Goal: Transaction & Acquisition: Register for event/course

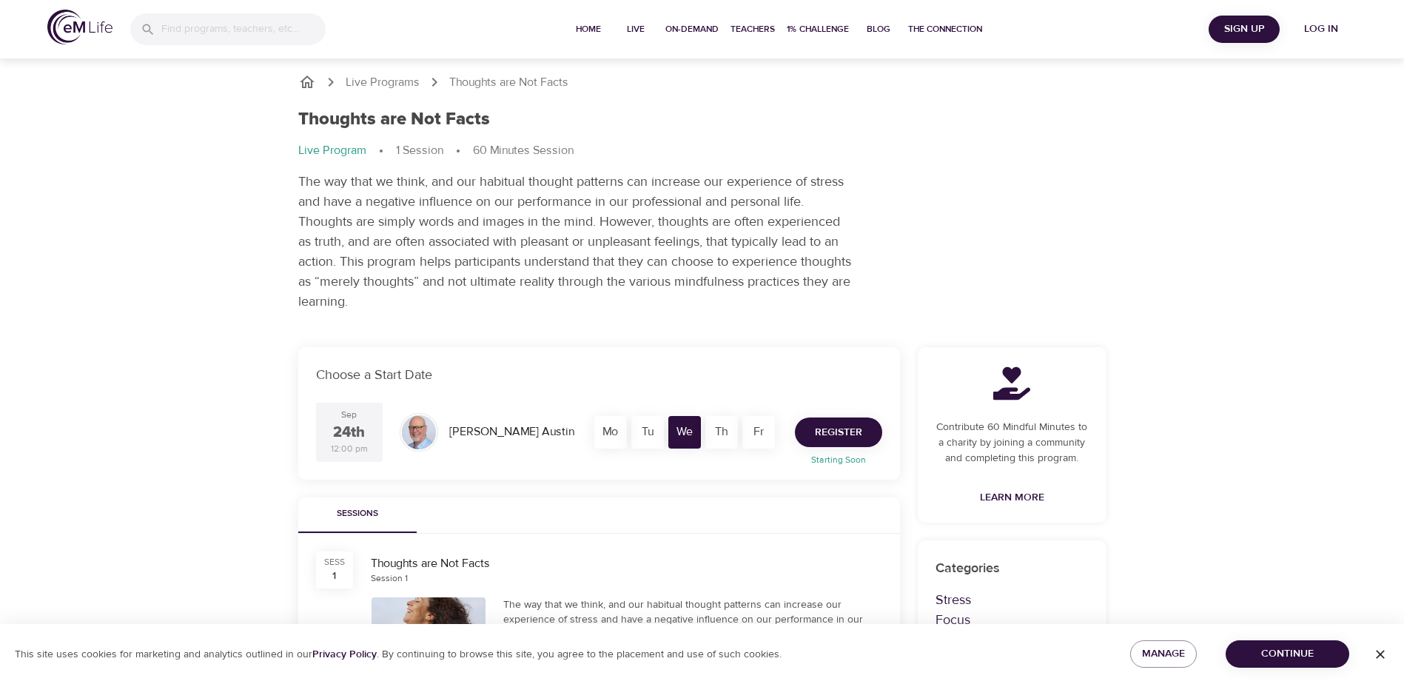
click at [831, 434] on span "Register" at bounding box center [838, 432] width 47 height 19
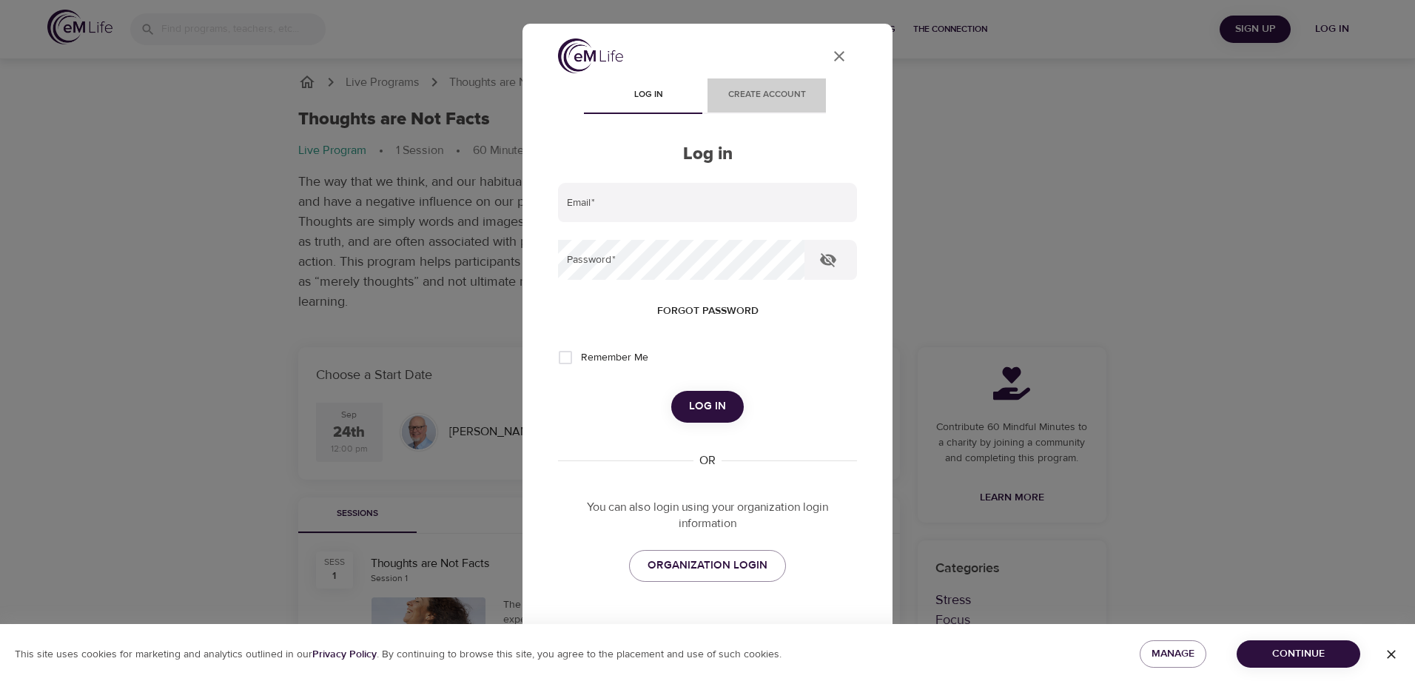
click at [740, 94] on span "Create account" at bounding box center [767, 95] width 101 height 16
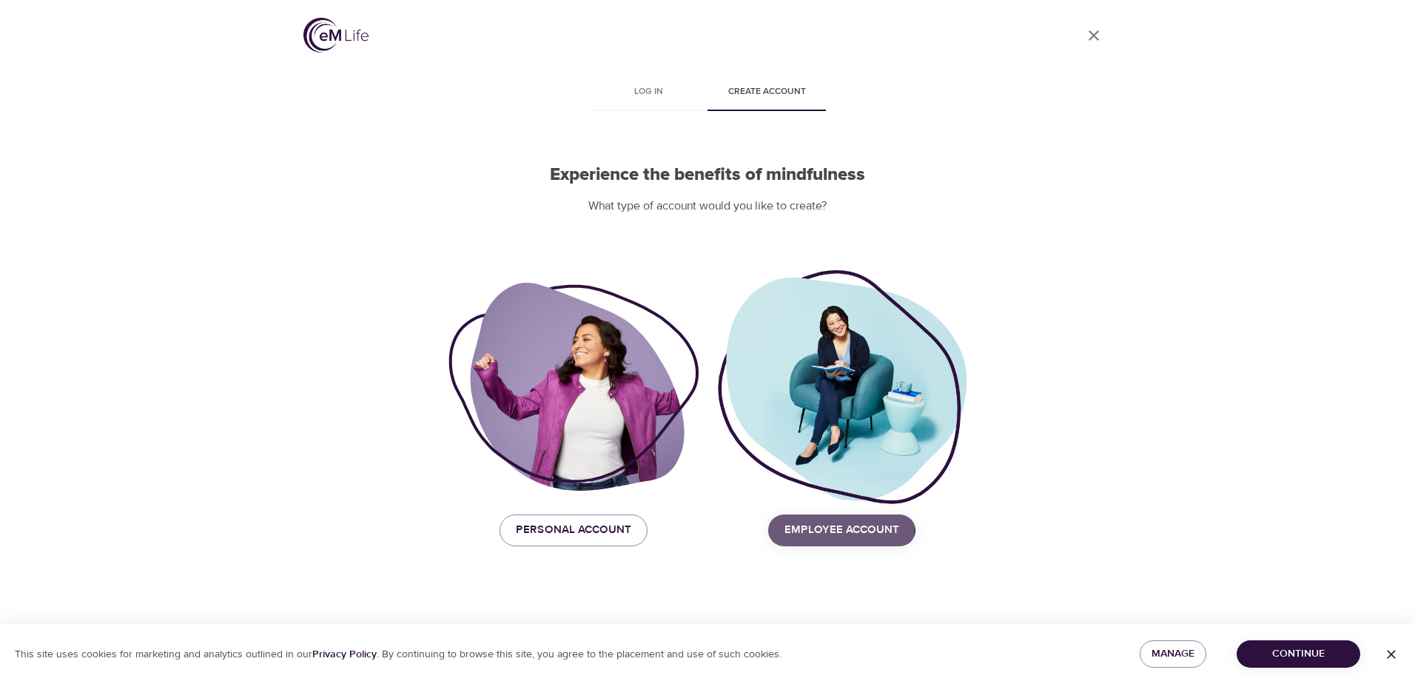
click at [813, 526] on span "Employee Account" at bounding box center [842, 529] width 115 height 19
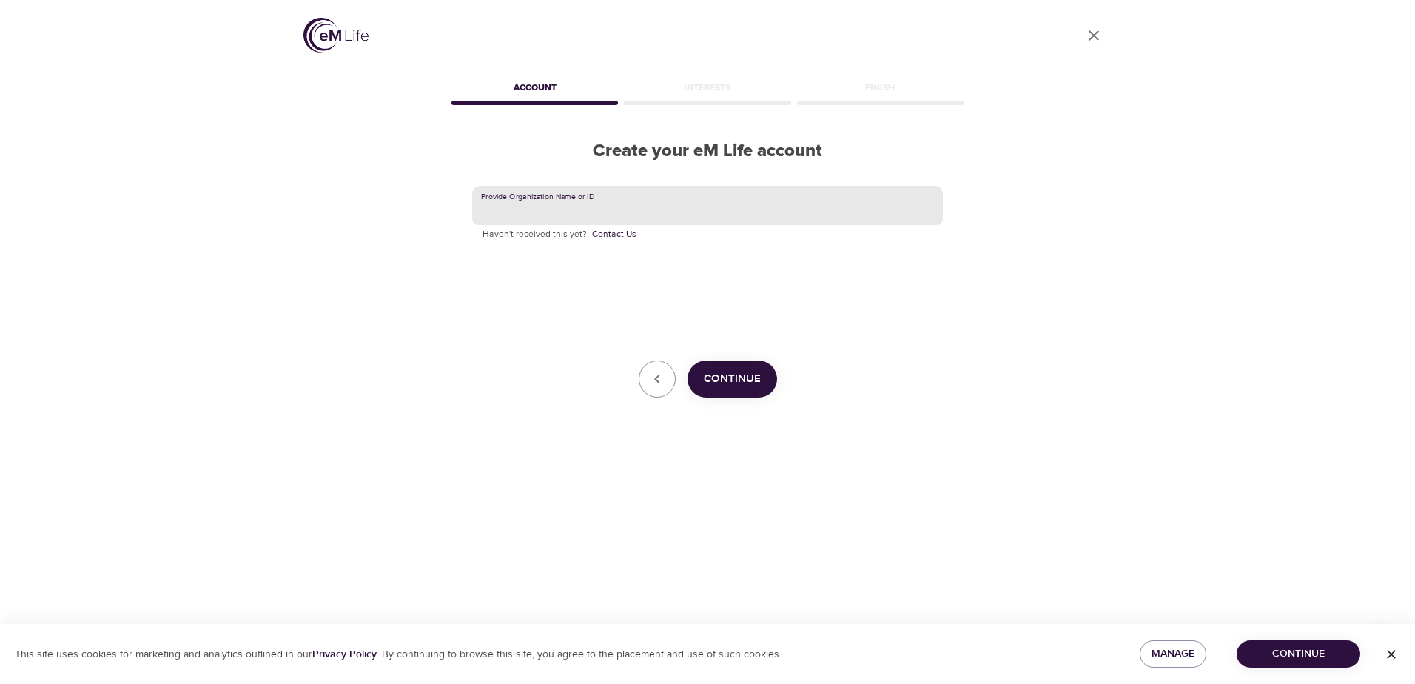
click at [736, 204] on input "text" at bounding box center [707, 206] width 471 height 40
type input "m"
type input "[GEOGRAPHIC_DATA]"
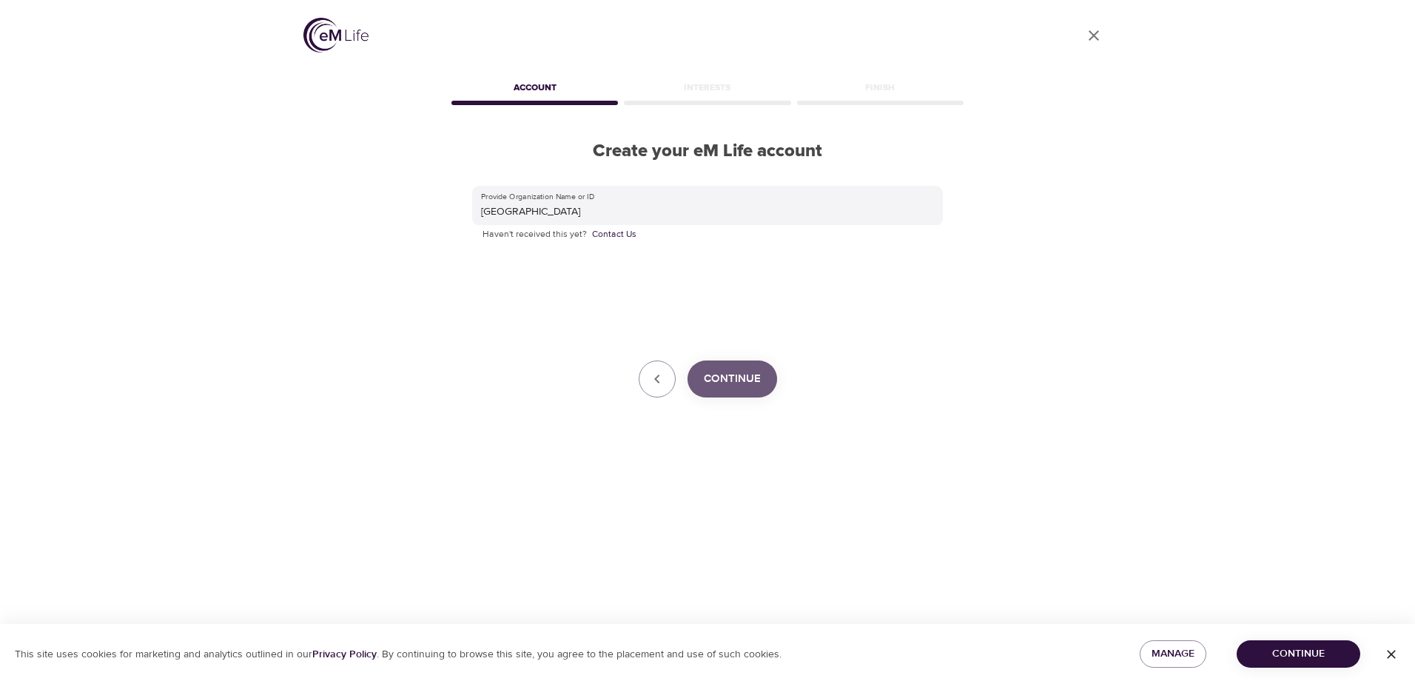
click at [741, 382] on span "Continue" at bounding box center [732, 378] width 57 height 19
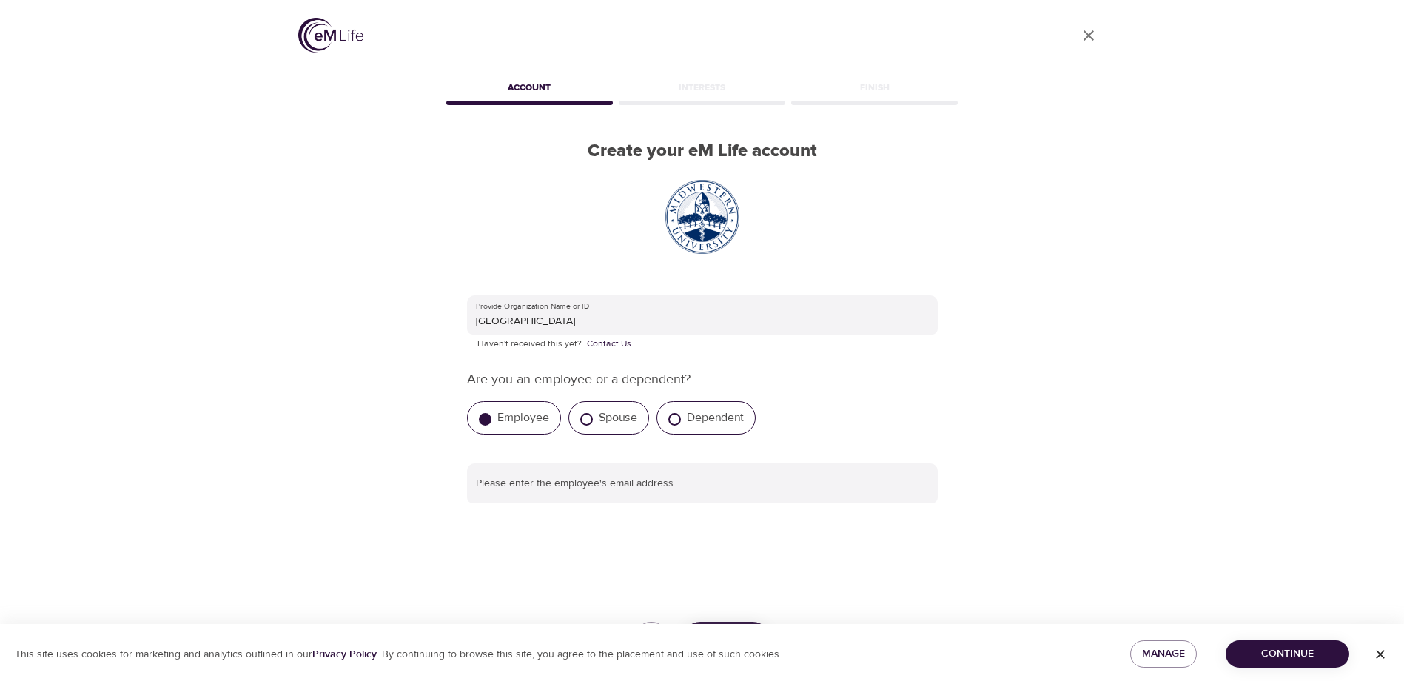
click at [529, 423] on label "Employee" at bounding box center [523, 417] width 52 height 15
click at [491, 423] on input "Employee" at bounding box center [485, 419] width 13 height 13
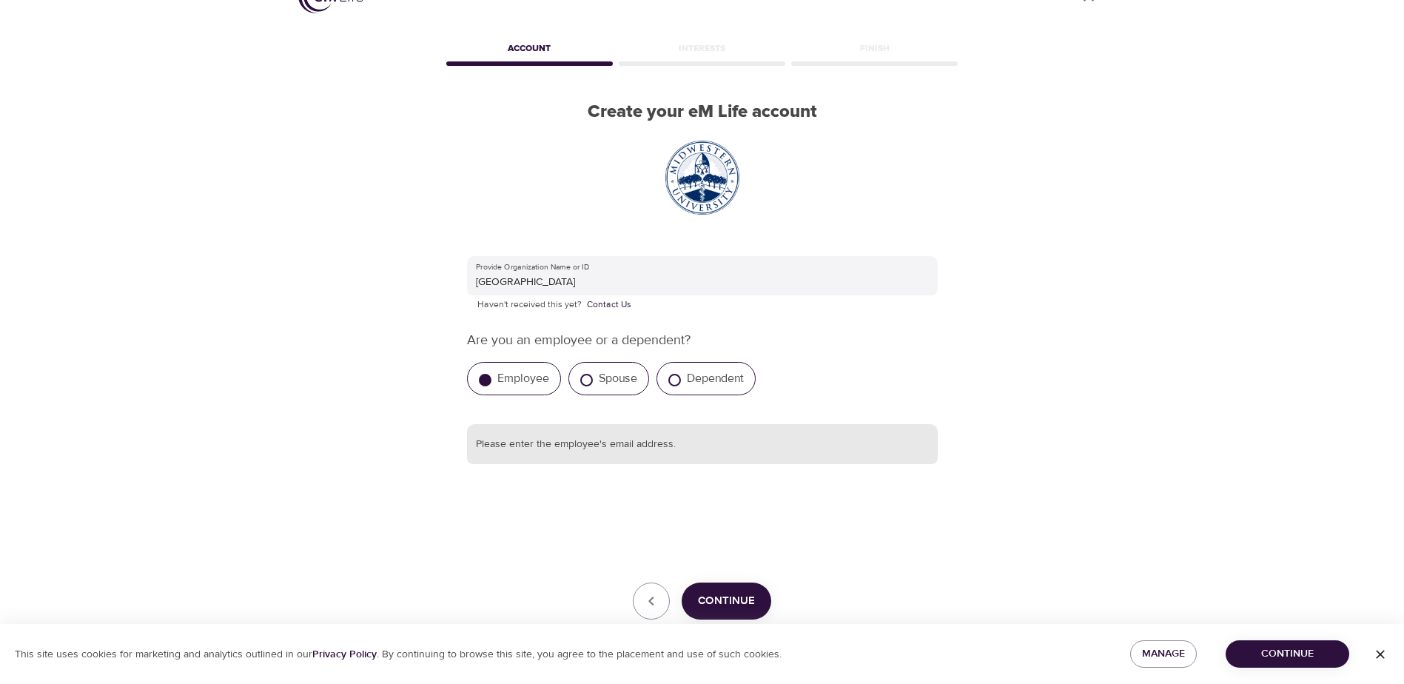
scroll to position [75, 0]
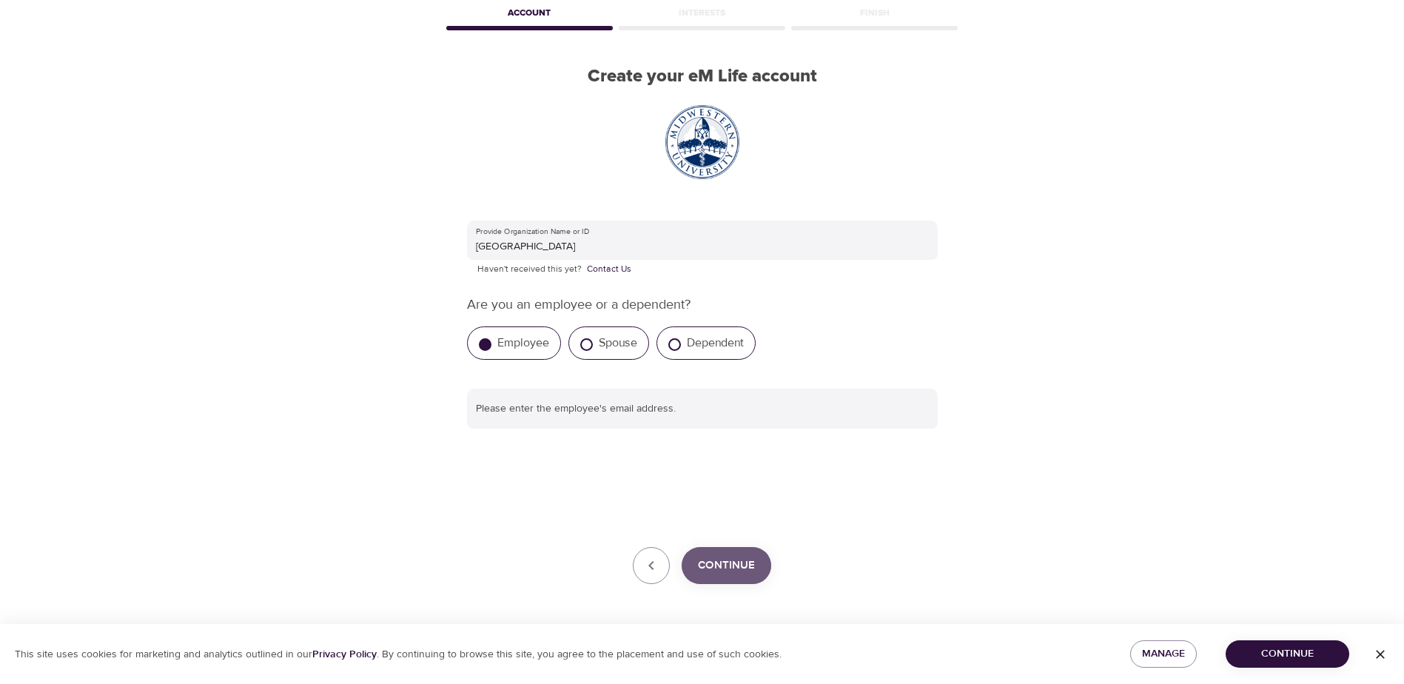
click at [737, 550] on button "Continue" at bounding box center [727, 565] width 90 height 37
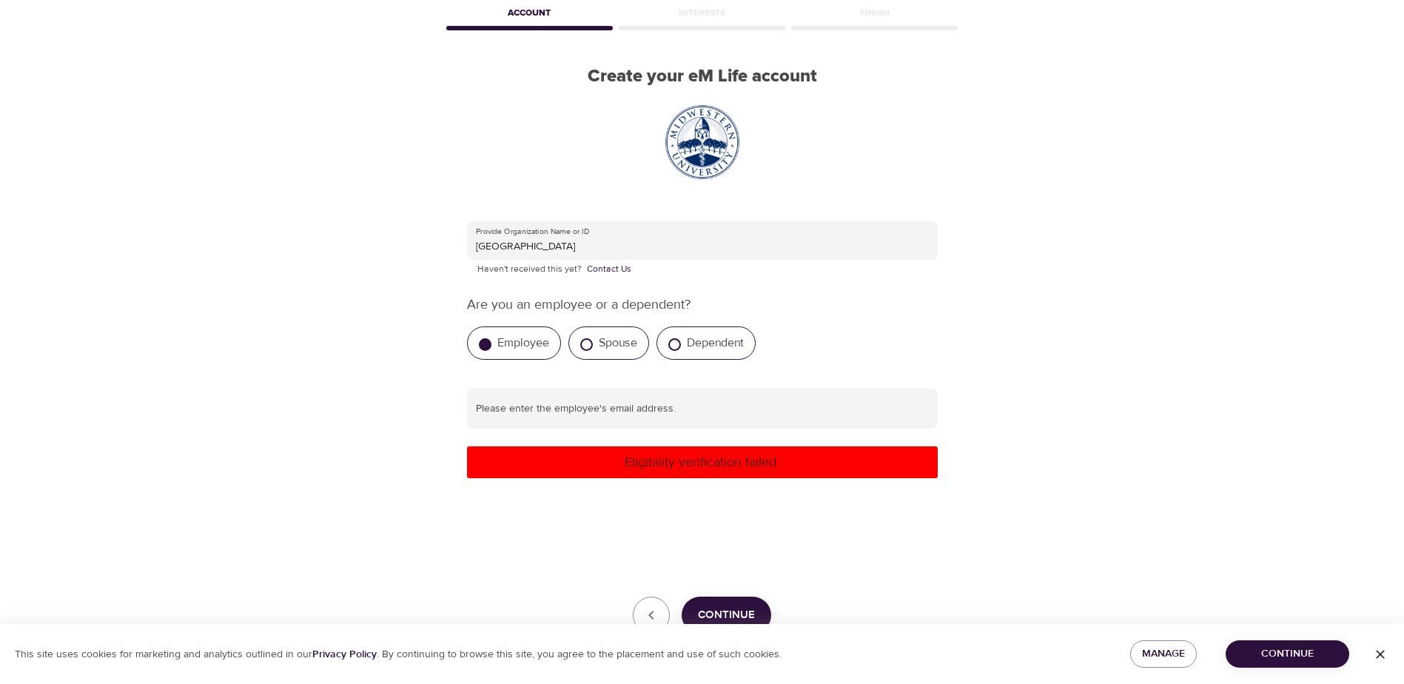
click at [514, 346] on label "Employee" at bounding box center [523, 342] width 52 height 15
click at [491, 346] on input "Employee" at bounding box center [485, 344] width 13 height 13
click at [607, 342] on label "Spouse" at bounding box center [618, 342] width 38 height 15
click at [593, 342] on input "Spouse" at bounding box center [586, 344] width 13 height 13
radio input "true"
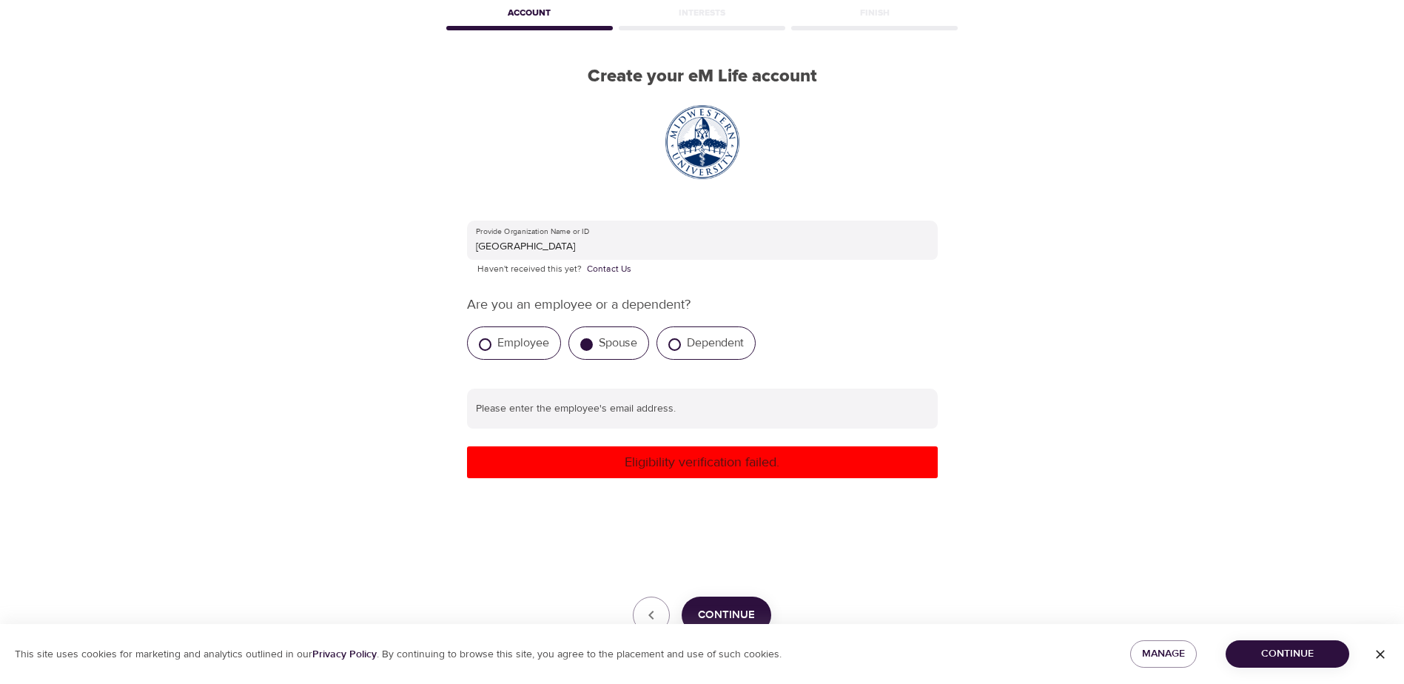
click at [548, 342] on label "Employee" at bounding box center [523, 342] width 52 height 15
click at [491, 342] on input "Employee" at bounding box center [485, 344] width 13 height 13
radio input "true"
drag, startPoint x: 542, startPoint y: 400, endPoint x: 564, endPoint y: 397, distance: 22.3
click at [549, 400] on input "text" at bounding box center [702, 409] width 471 height 40
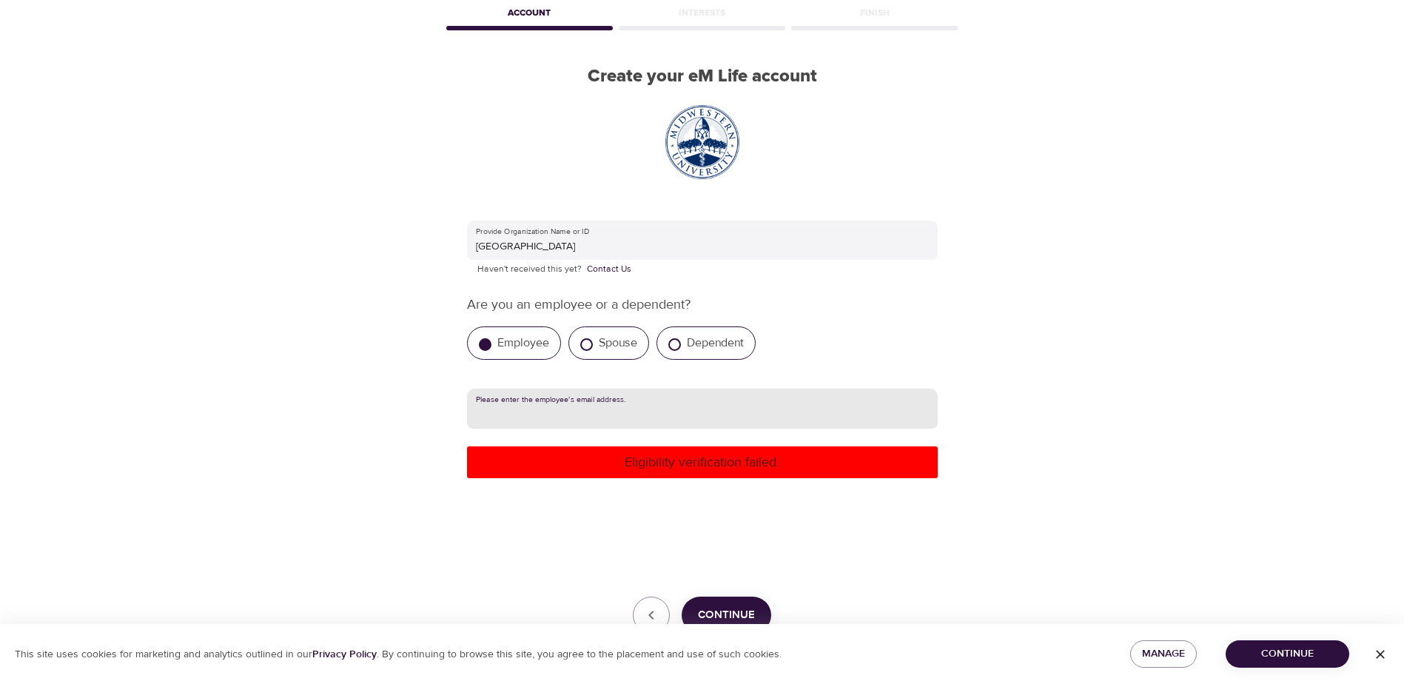
type input "[EMAIL_ADDRESS][DOMAIN_NAME]"
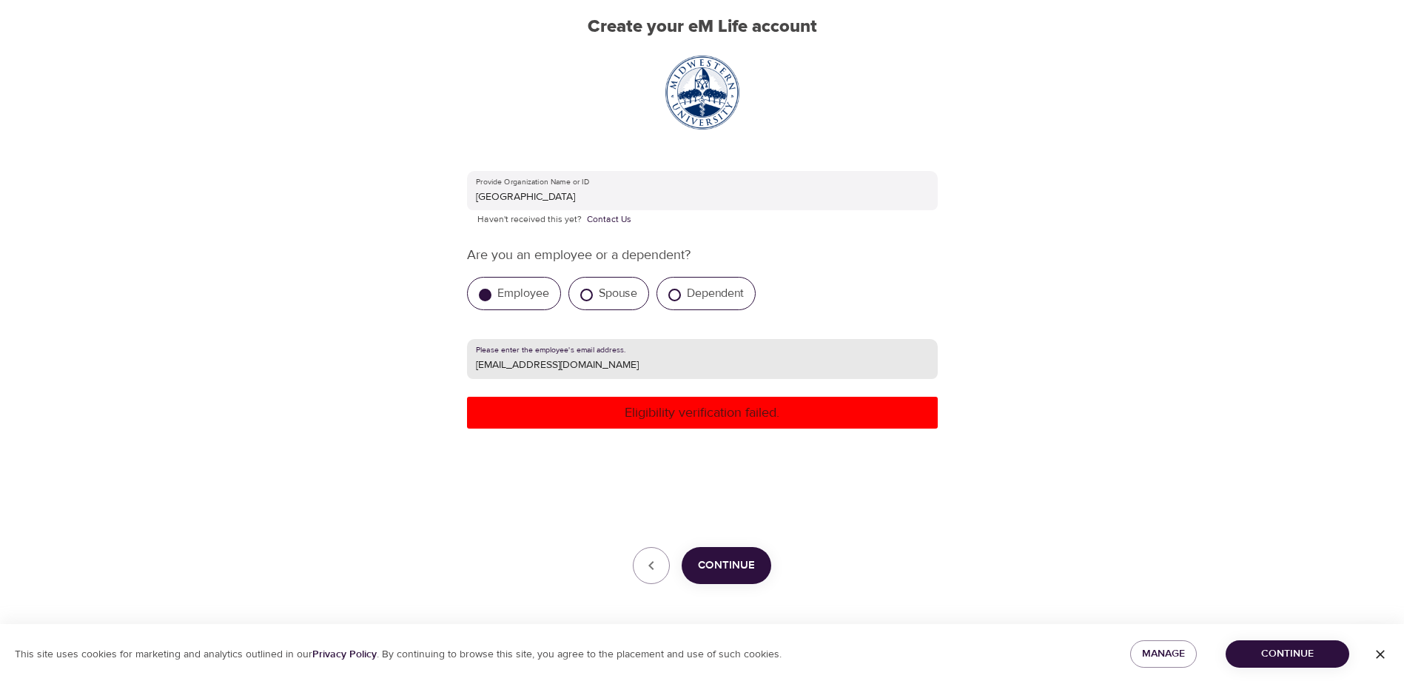
click at [724, 566] on span "Continue" at bounding box center [726, 565] width 57 height 19
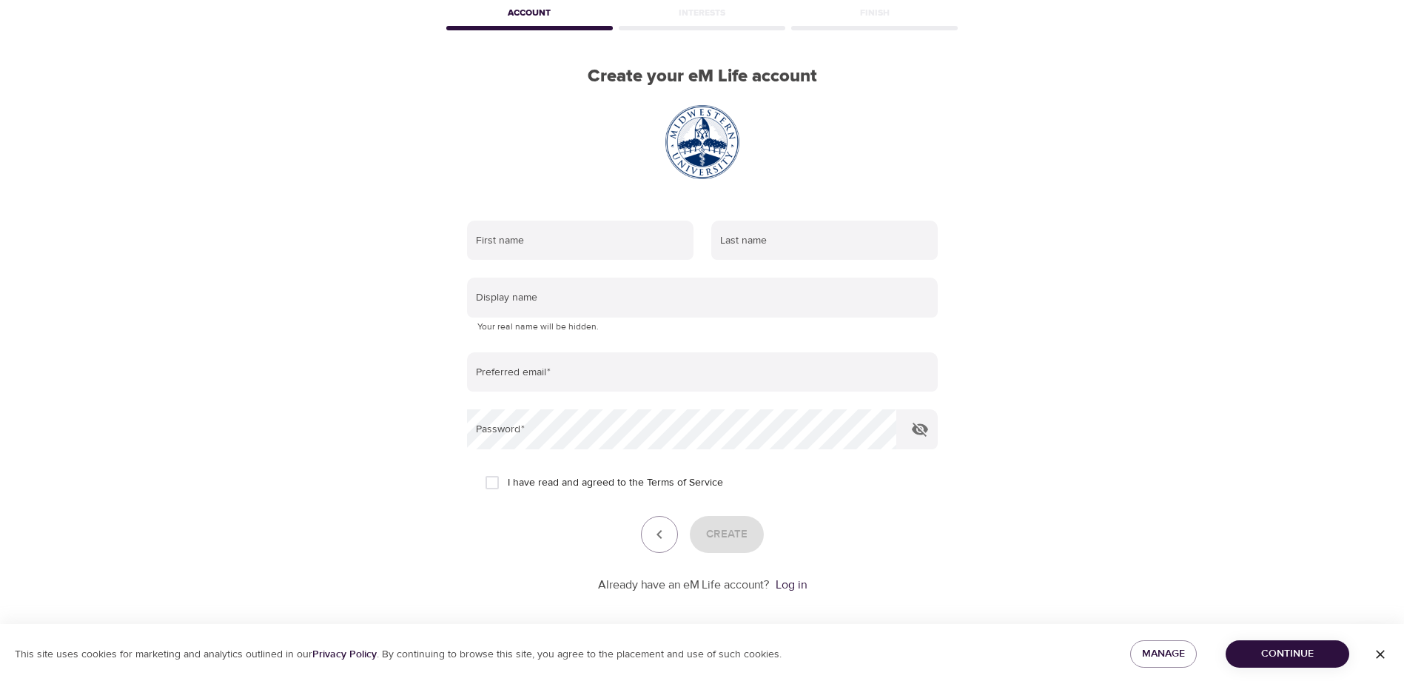
scroll to position [84, 0]
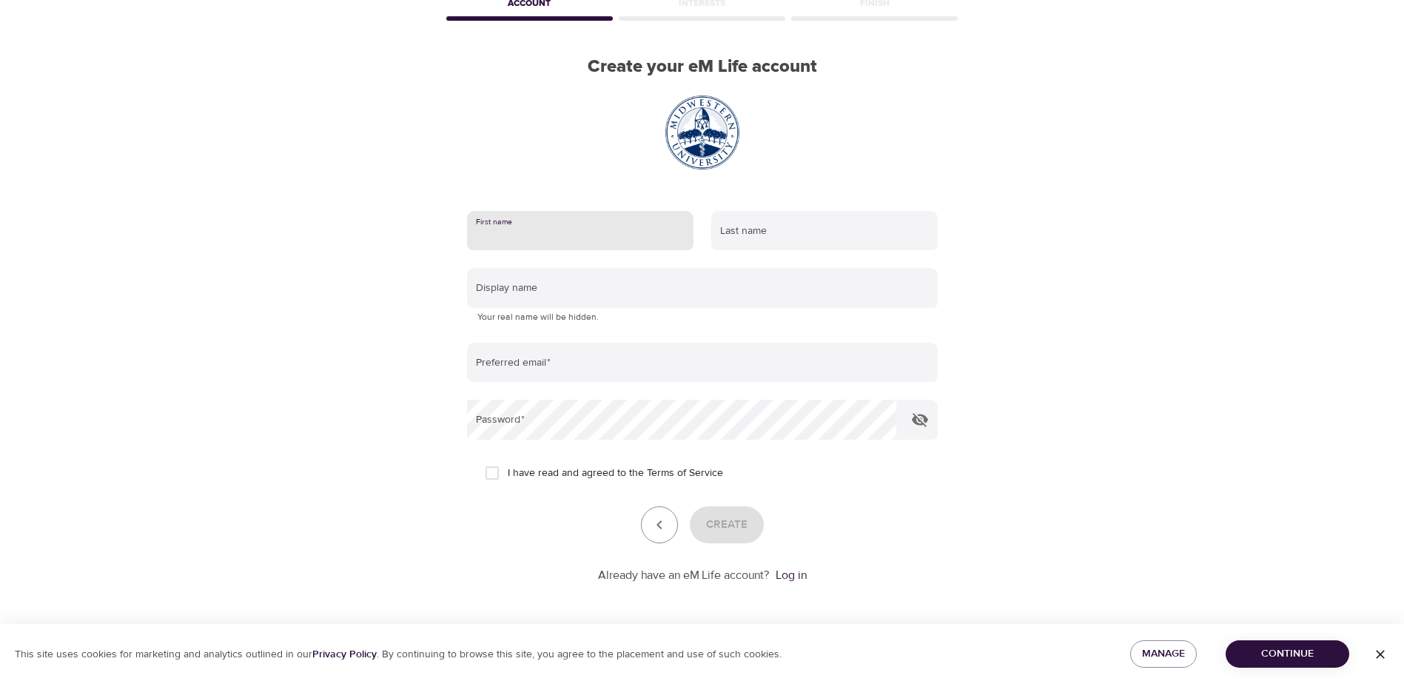
click at [597, 238] on input "text" at bounding box center [580, 231] width 227 height 40
type input "[PERSON_NAME]"
type input "Kodofakas"
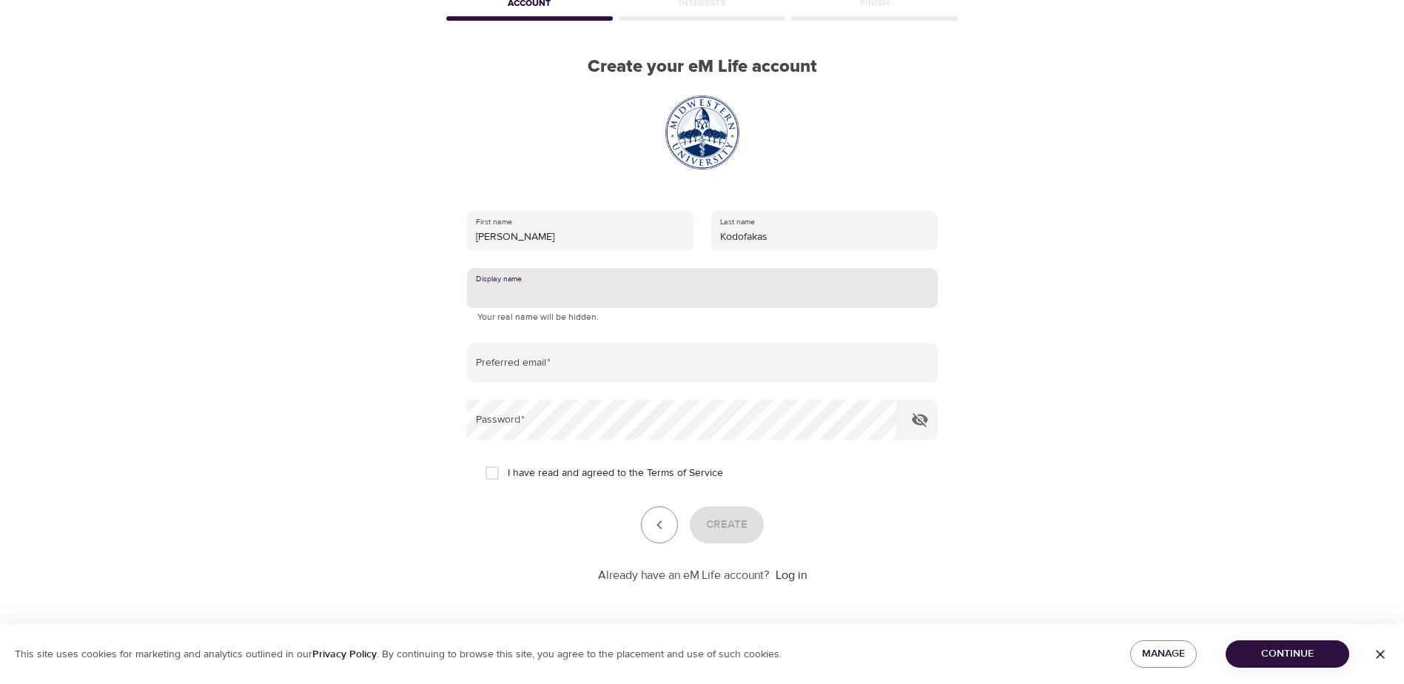
click at [577, 275] on input "text" at bounding box center [702, 288] width 471 height 40
type input "Jenn"
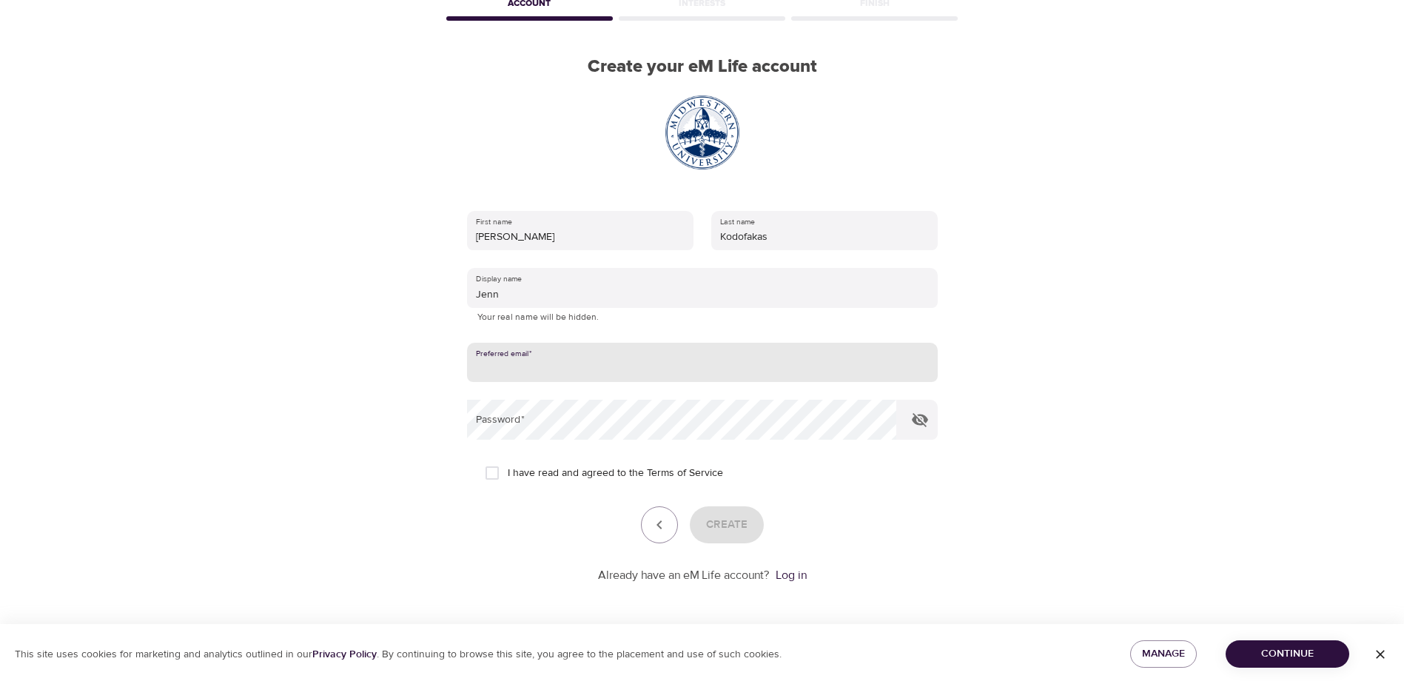
click at [788, 359] on input "email" at bounding box center [702, 363] width 471 height 40
type input "[EMAIL_ADDRESS][DOMAIN_NAME]"
